Goal: Navigation & Orientation: Find specific page/section

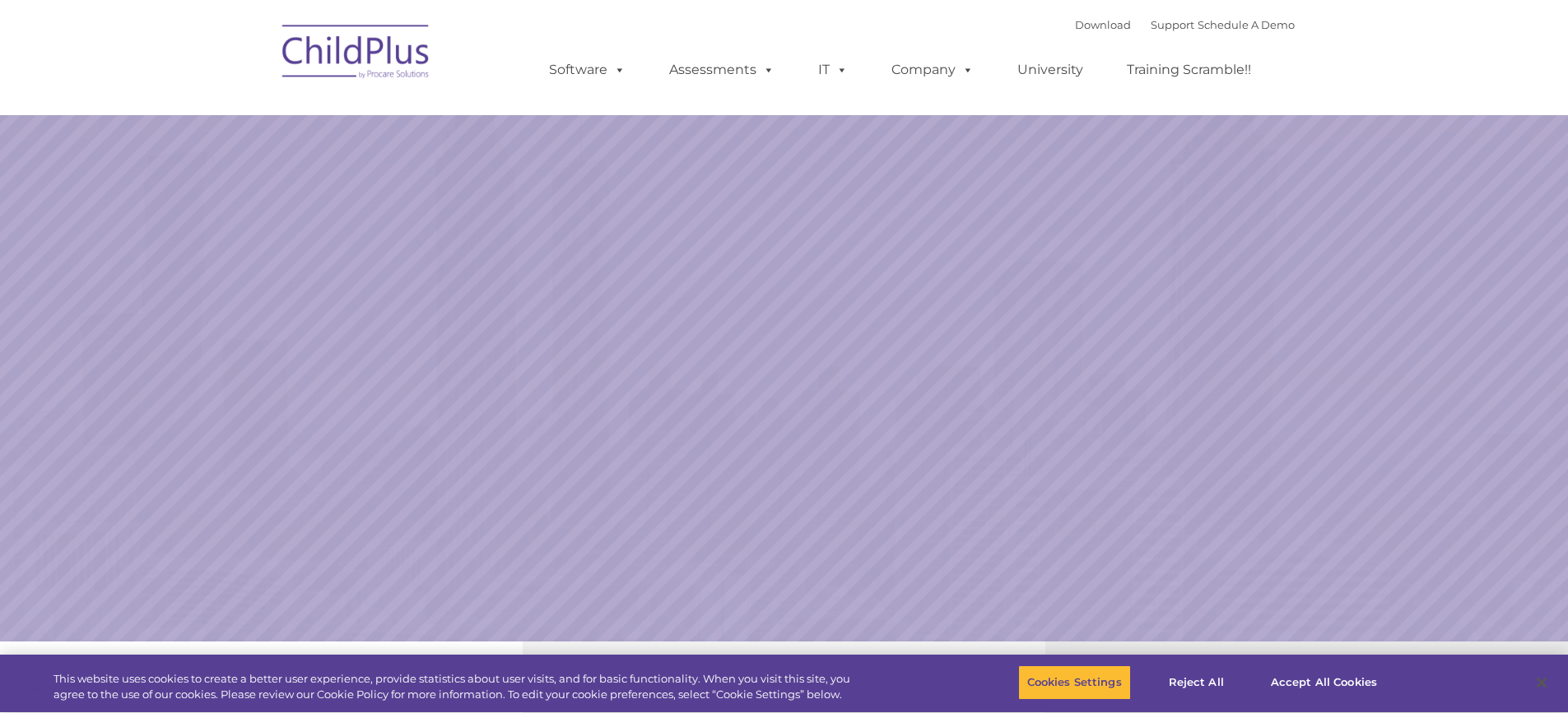
select select "MEDIUM"
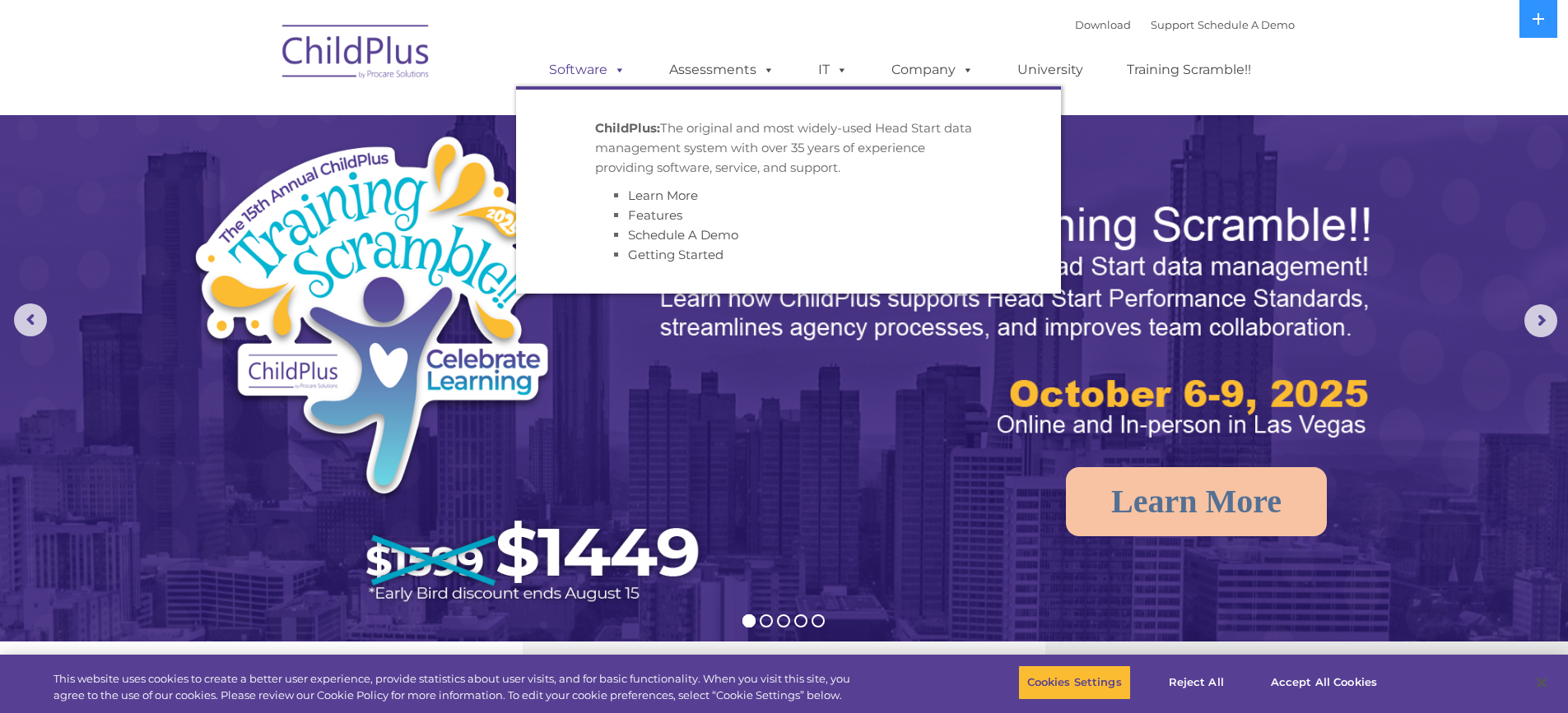
click at [590, 65] on link "Software" at bounding box center [587, 70] width 109 height 33
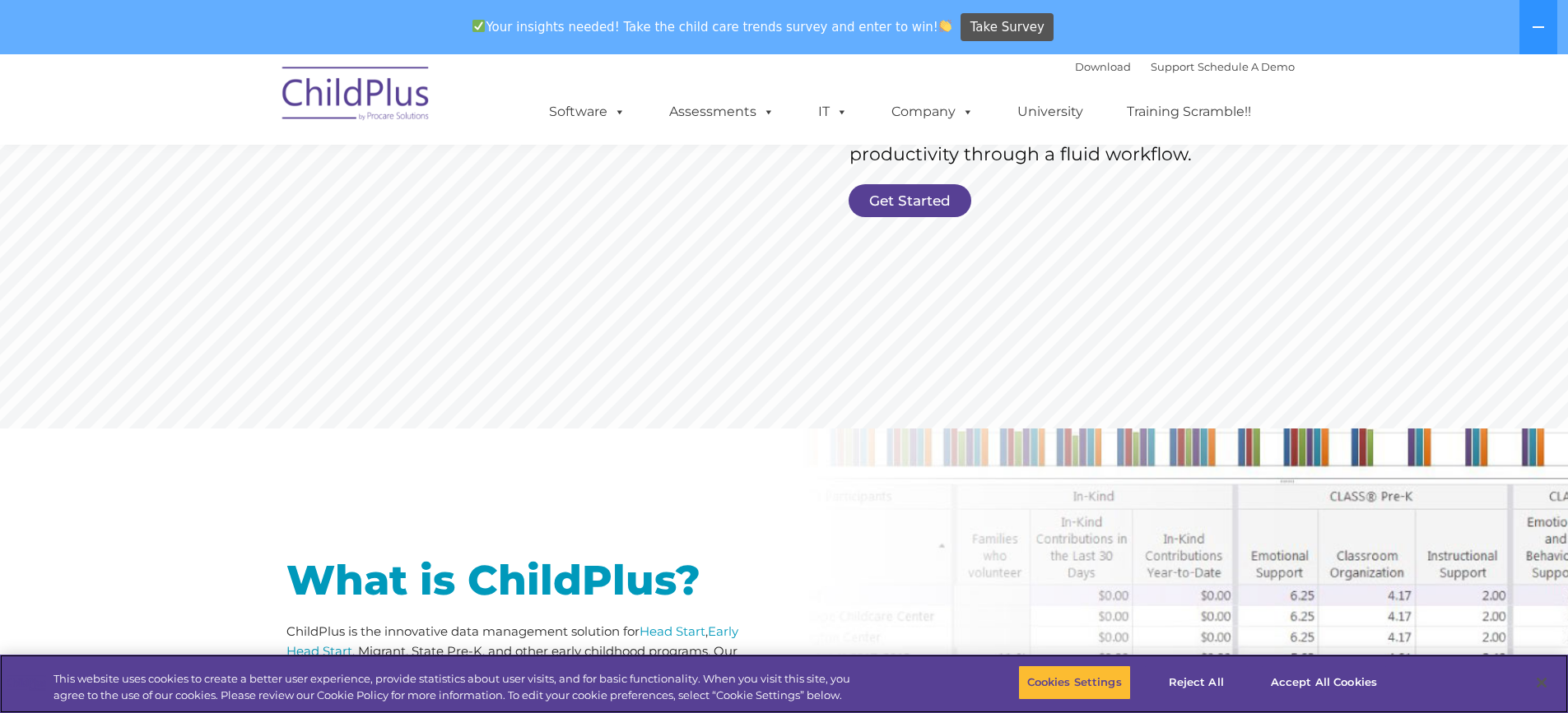
scroll to position [424, 0]
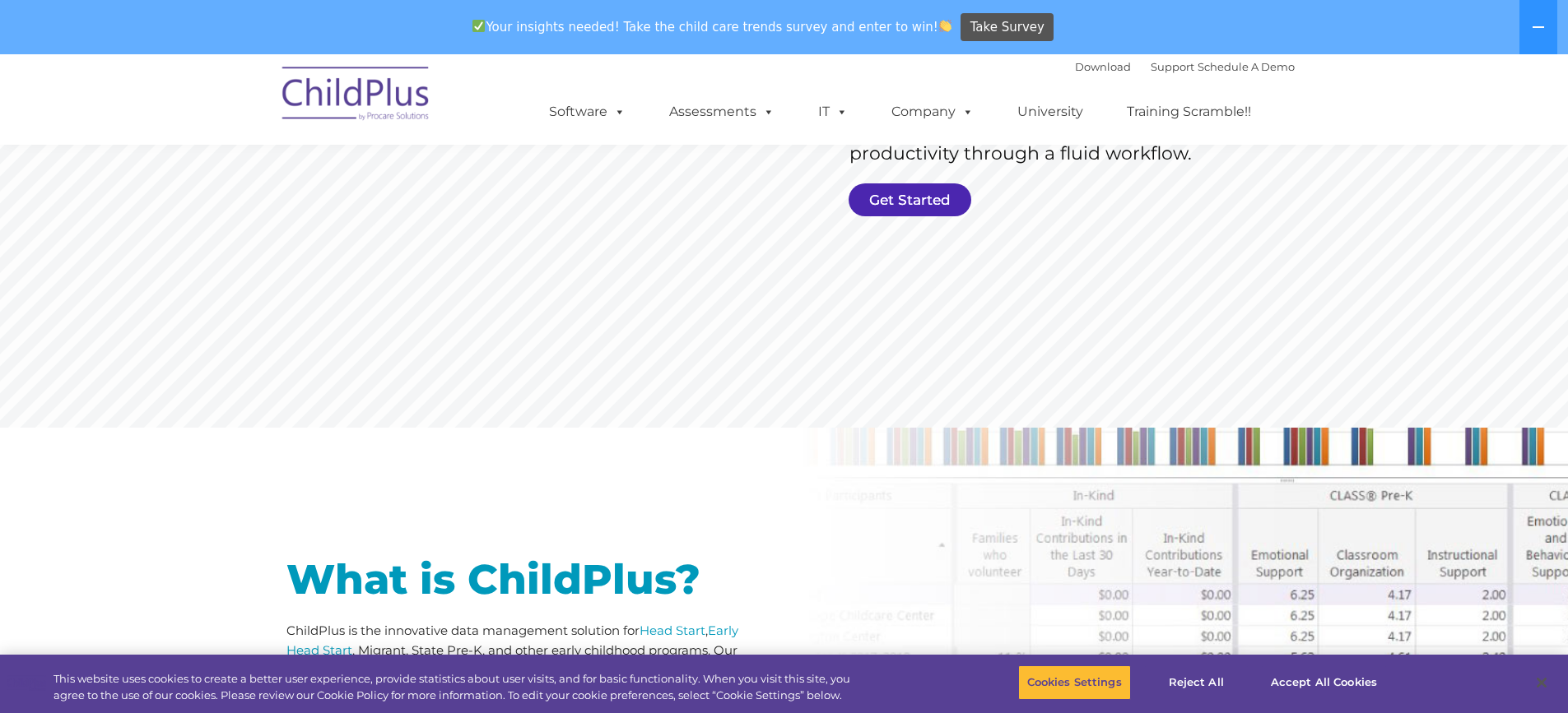
click at [913, 203] on link "Get Started" at bounding box center [909, 200] width 123 height 33
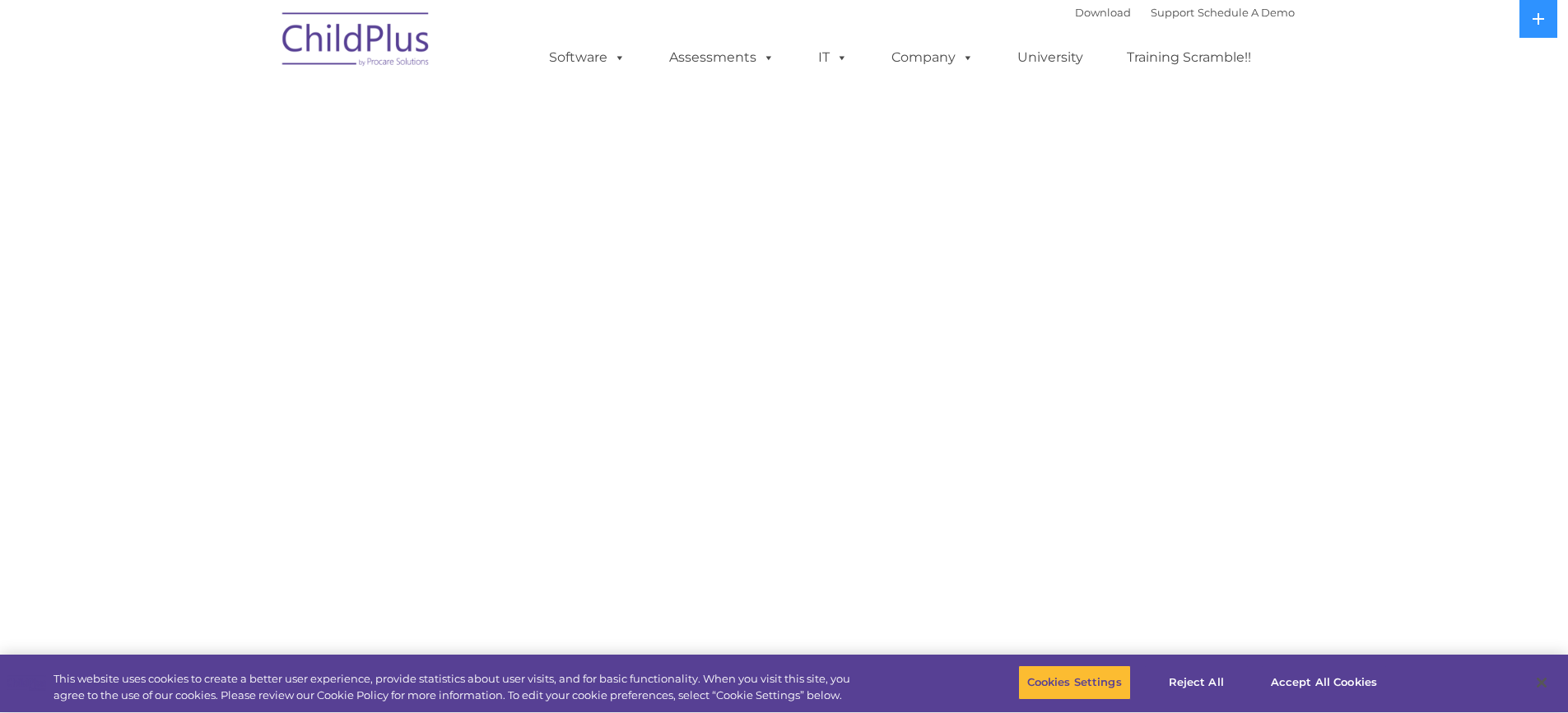
select select "MEDIUM"
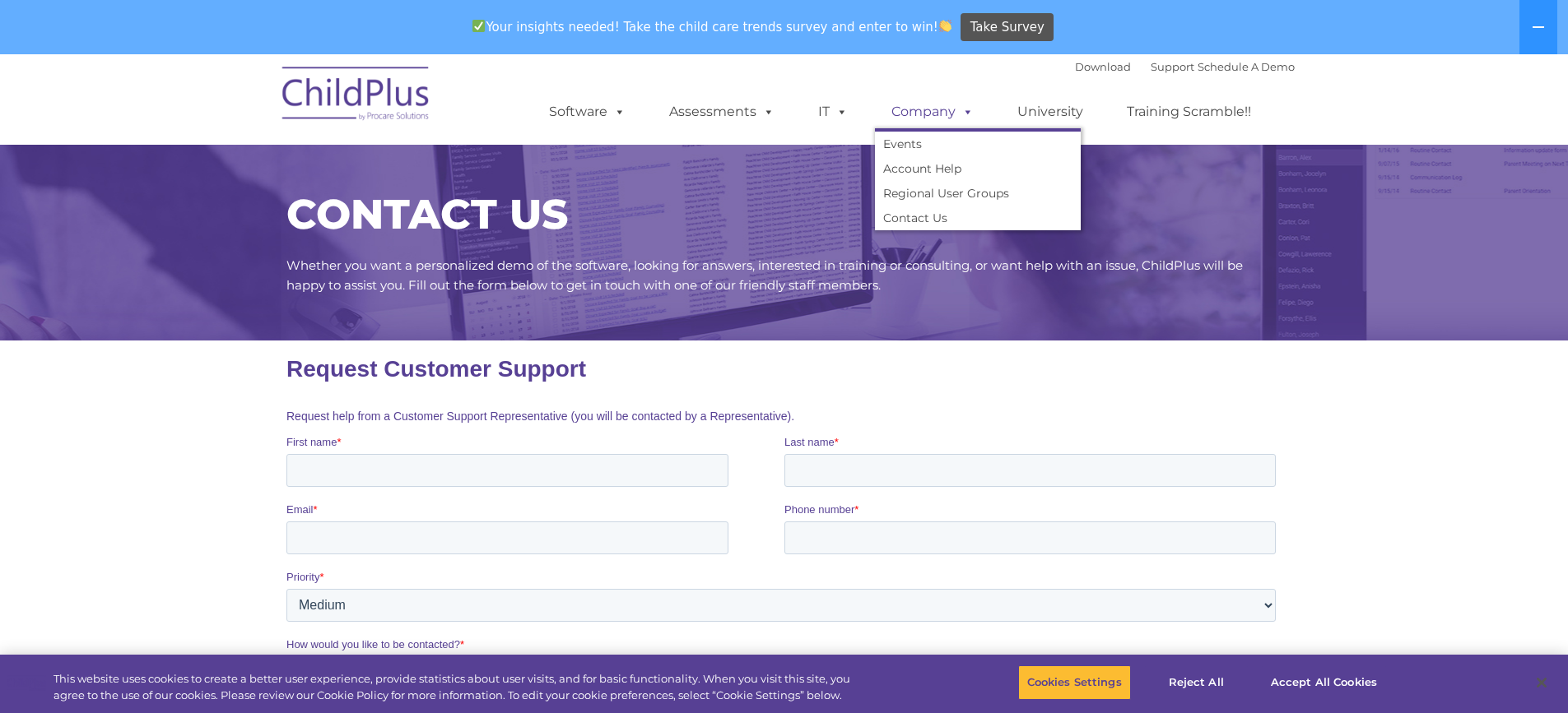
click at [910, 110] on link "Company" at bounding box center [932, 112] width 115 height 33
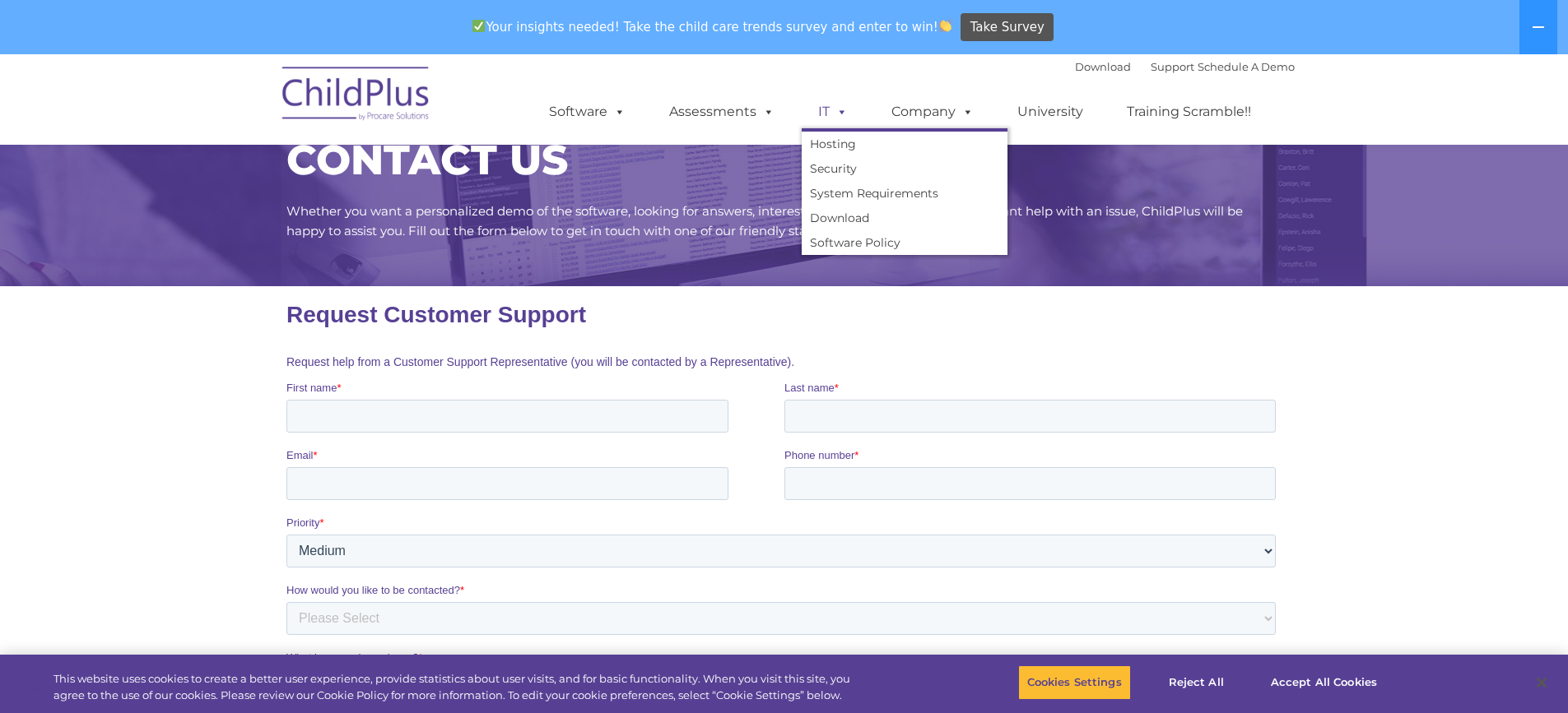
click at [827, 114] on link "IT" at bounding box center [832, 112] width 63 height 33
click at [821, 217] on link "Download" at bounding box center [904, 217] width 205 height 25
